Goal: Obtain resource: Download file/media

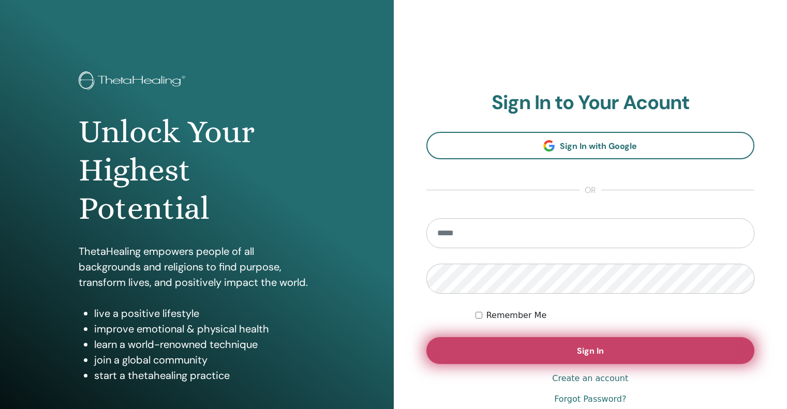
type input "**********"
click at [568, 346] on button "Sign In" at bounding box center [590, 350] width 328 height 27
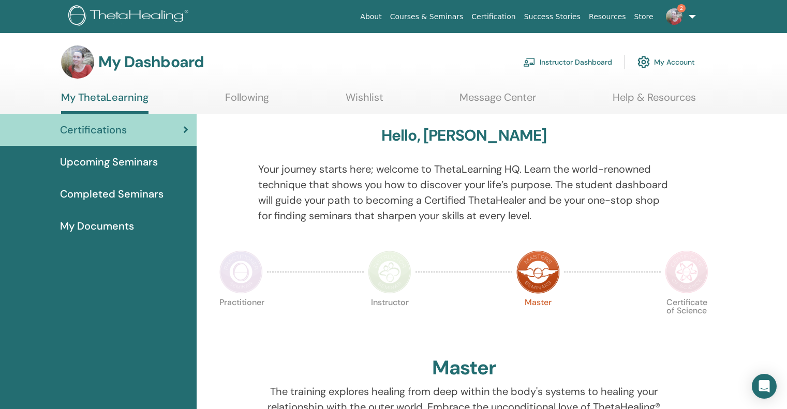
click at [571, 63] on link "Instructor Dashboard" at bounding box center [567, 62] width 89 height 23
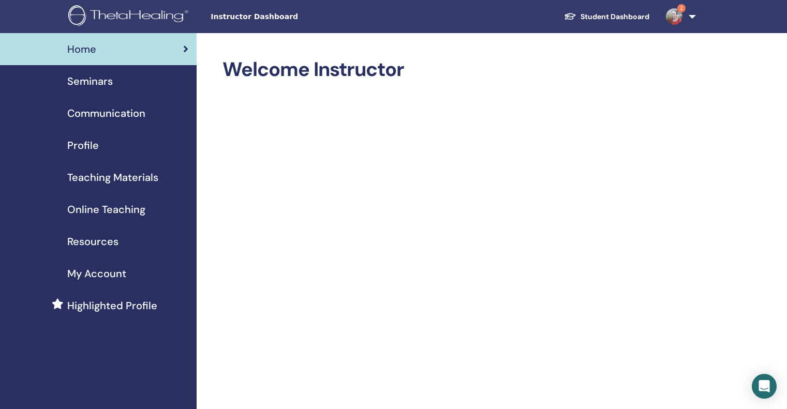
click at [123, 170] on span "Teaching Materials" at bounding box center [112, 178] width 91 height 16
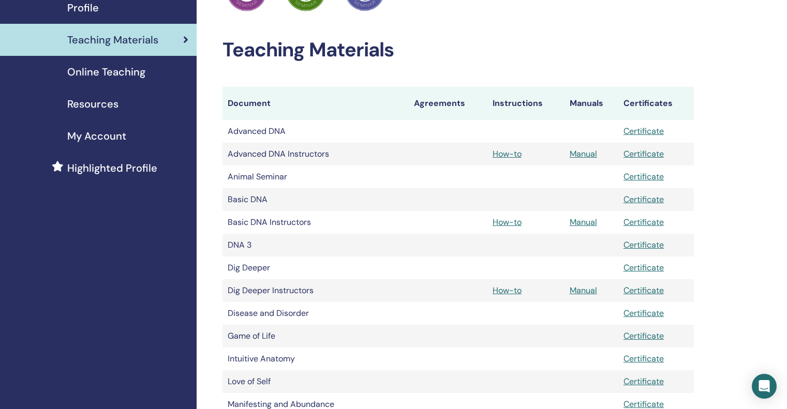
scroll to position [139, 0]
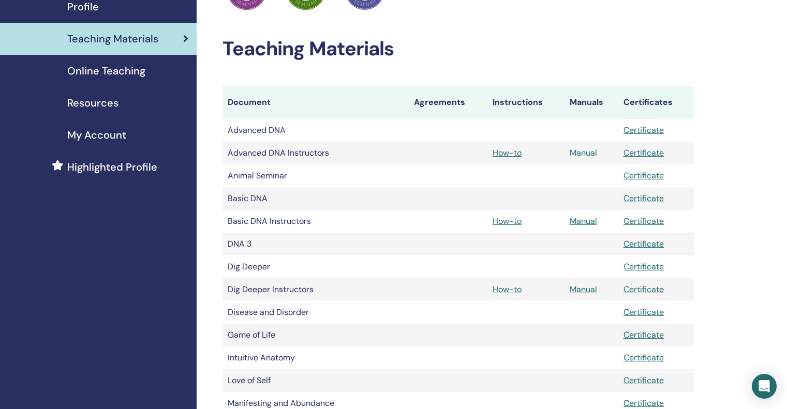
click at [589, 152] on link "Manual" at bounding box center [582, 152] width 27 height 11
